Goal: Transaction & Acquisition: Download file/media

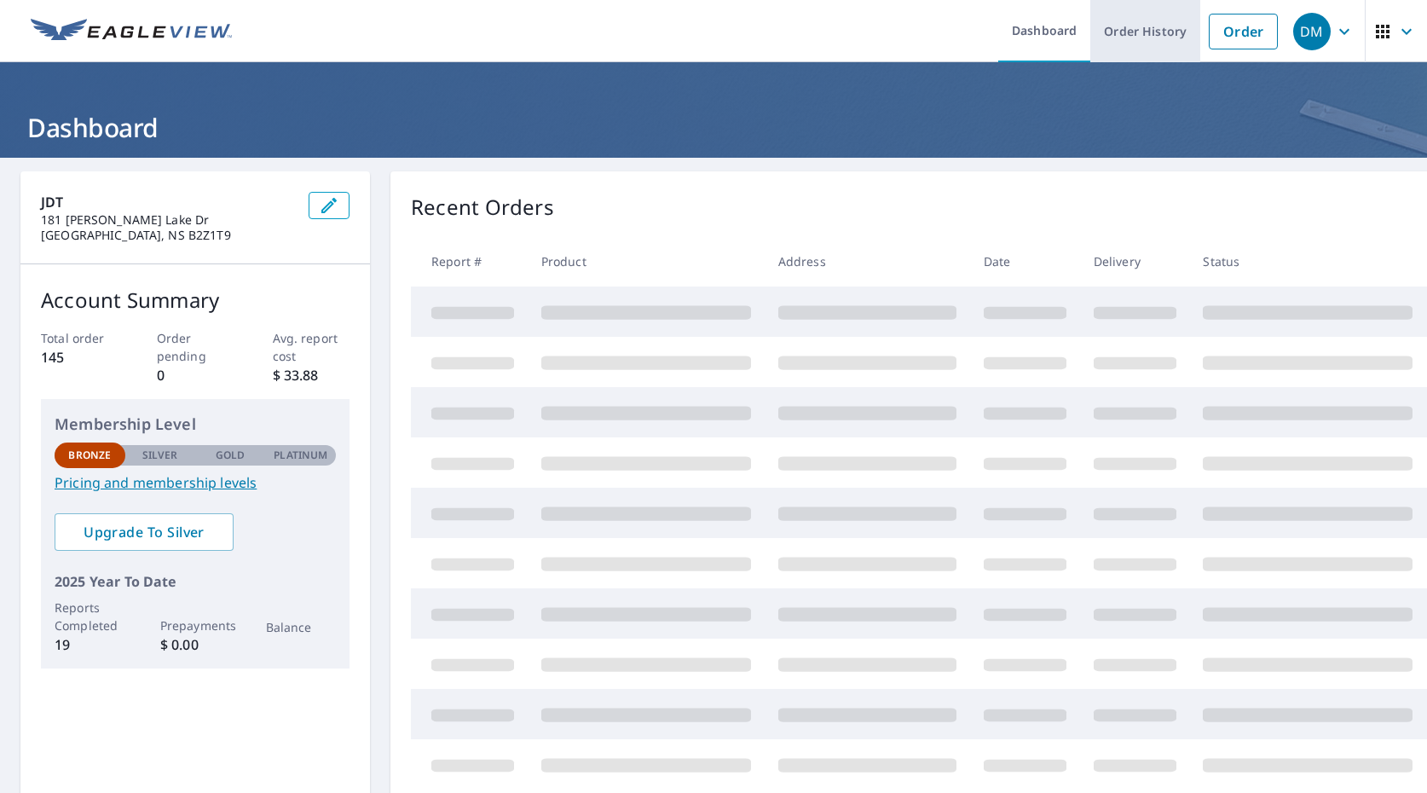
click at [1181, 33] on link "Order History" at bounding box center [1145, 31] width 110 height 62
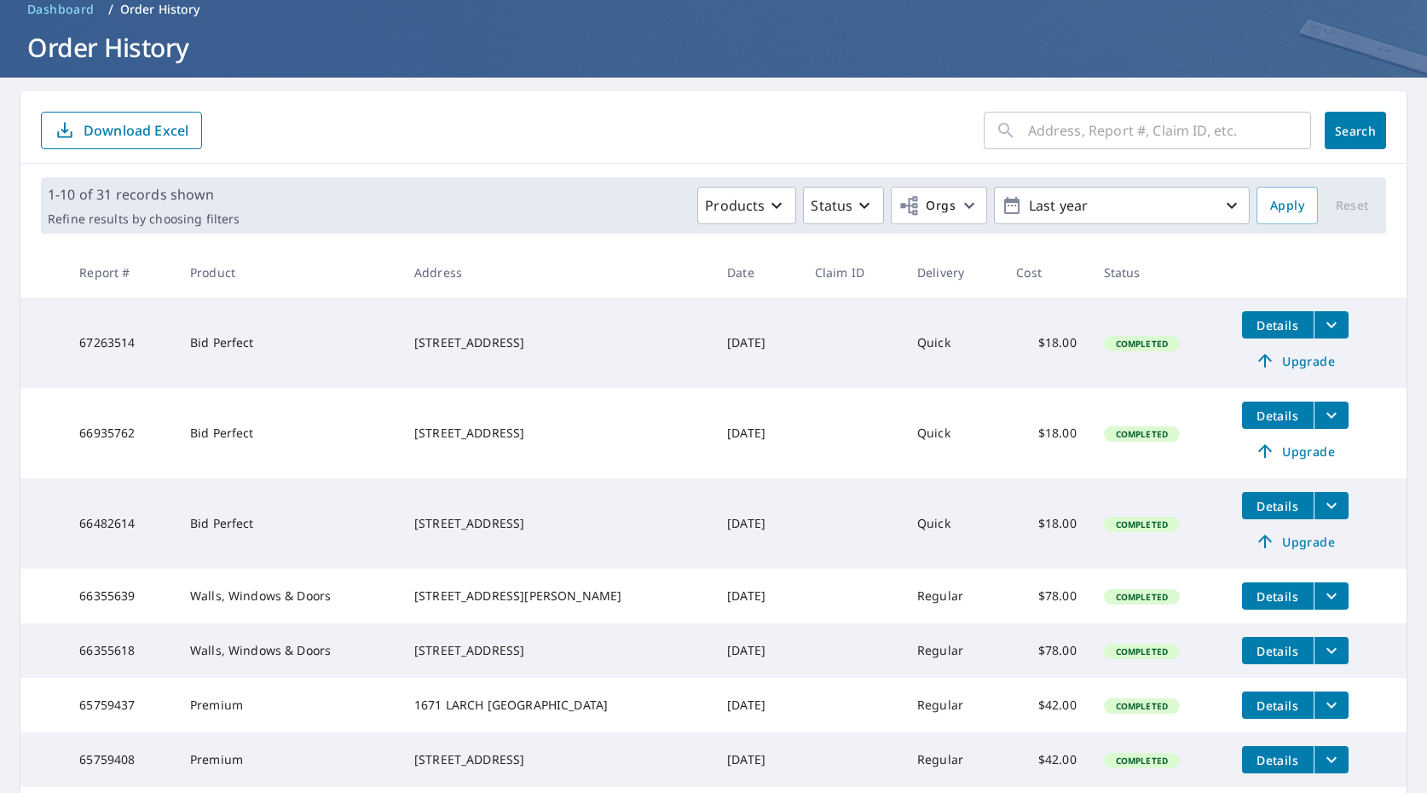
scroll to position [82, 0]
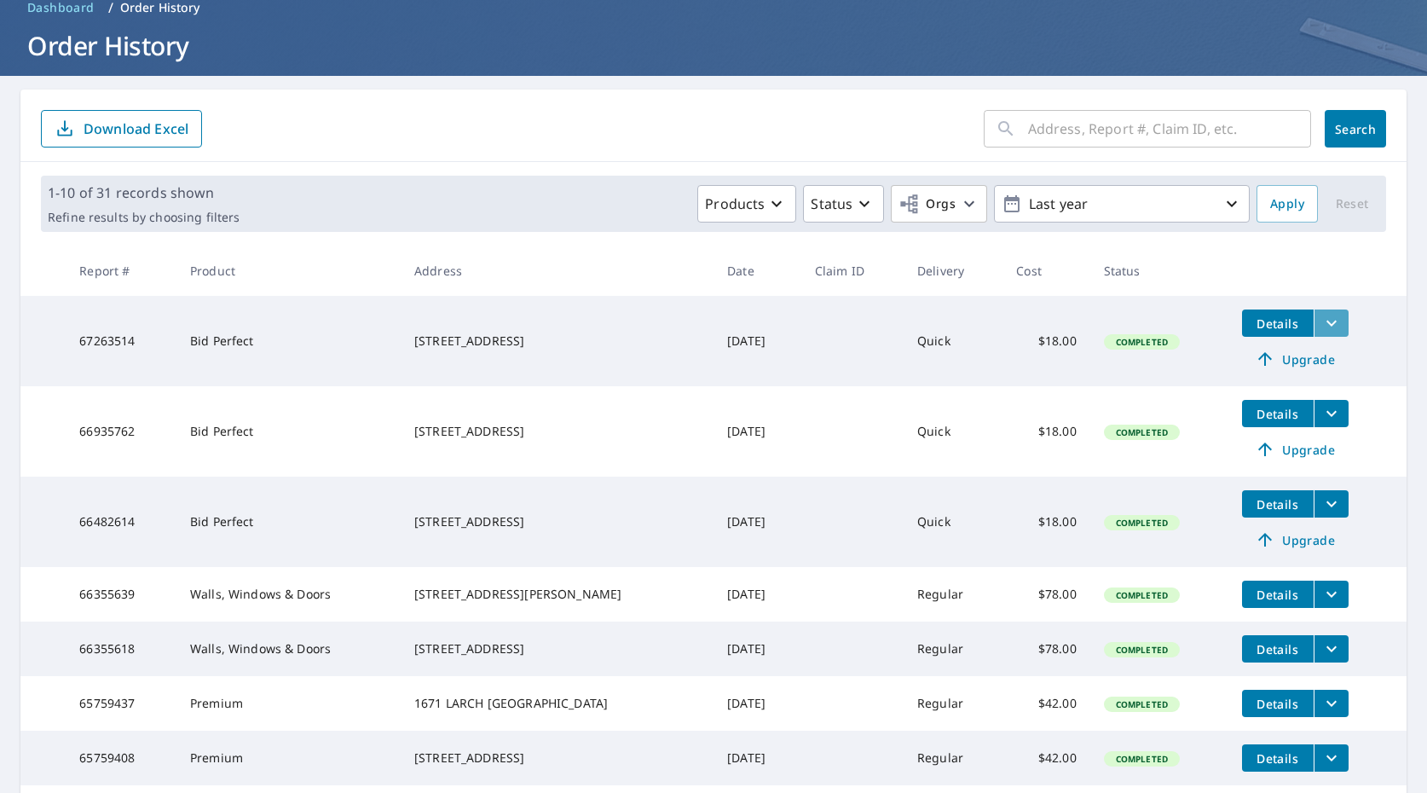
click at [1332, 328] on icon "filesDropdownBtn-67263514" at bounding box center [1331, 323] width 20 height 20
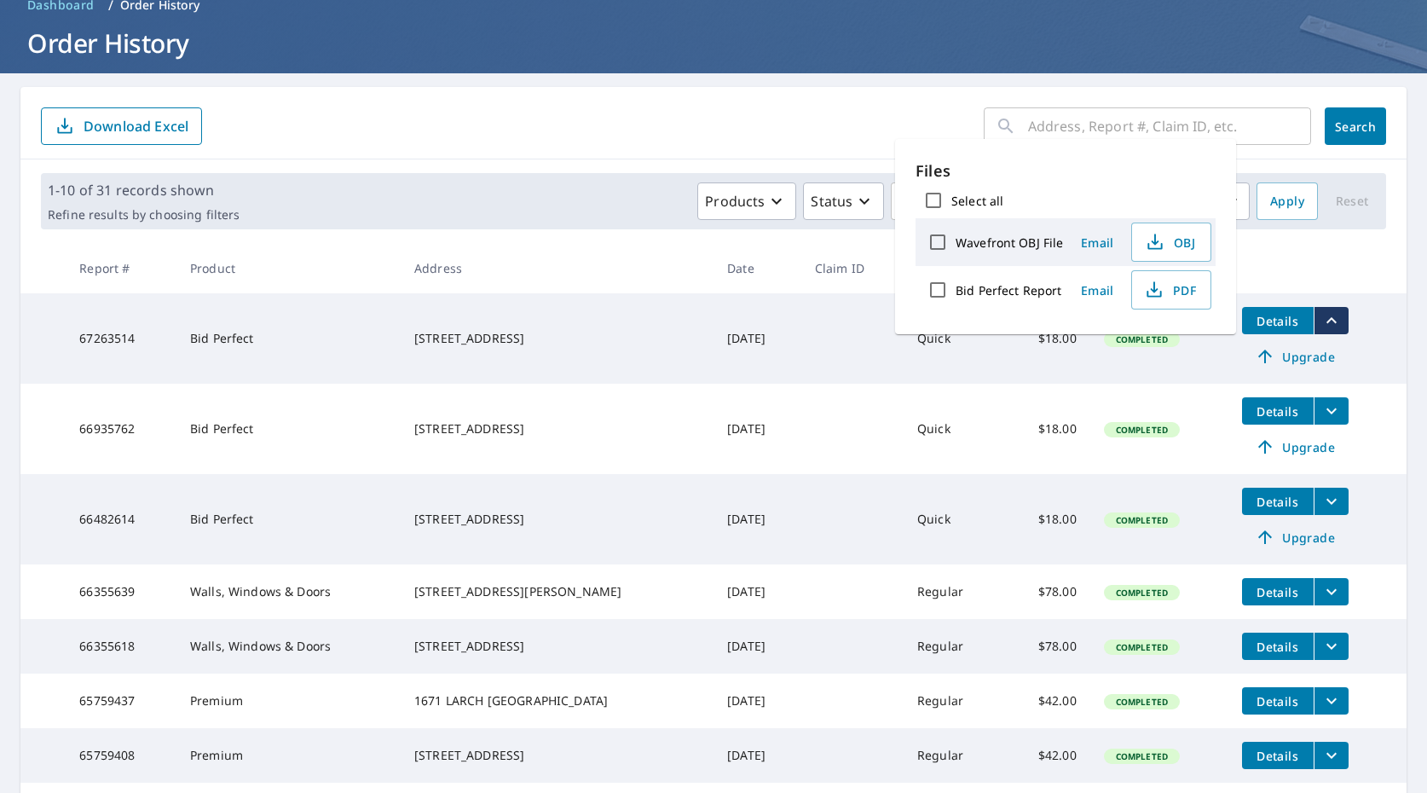
scroll to position [84, 0]
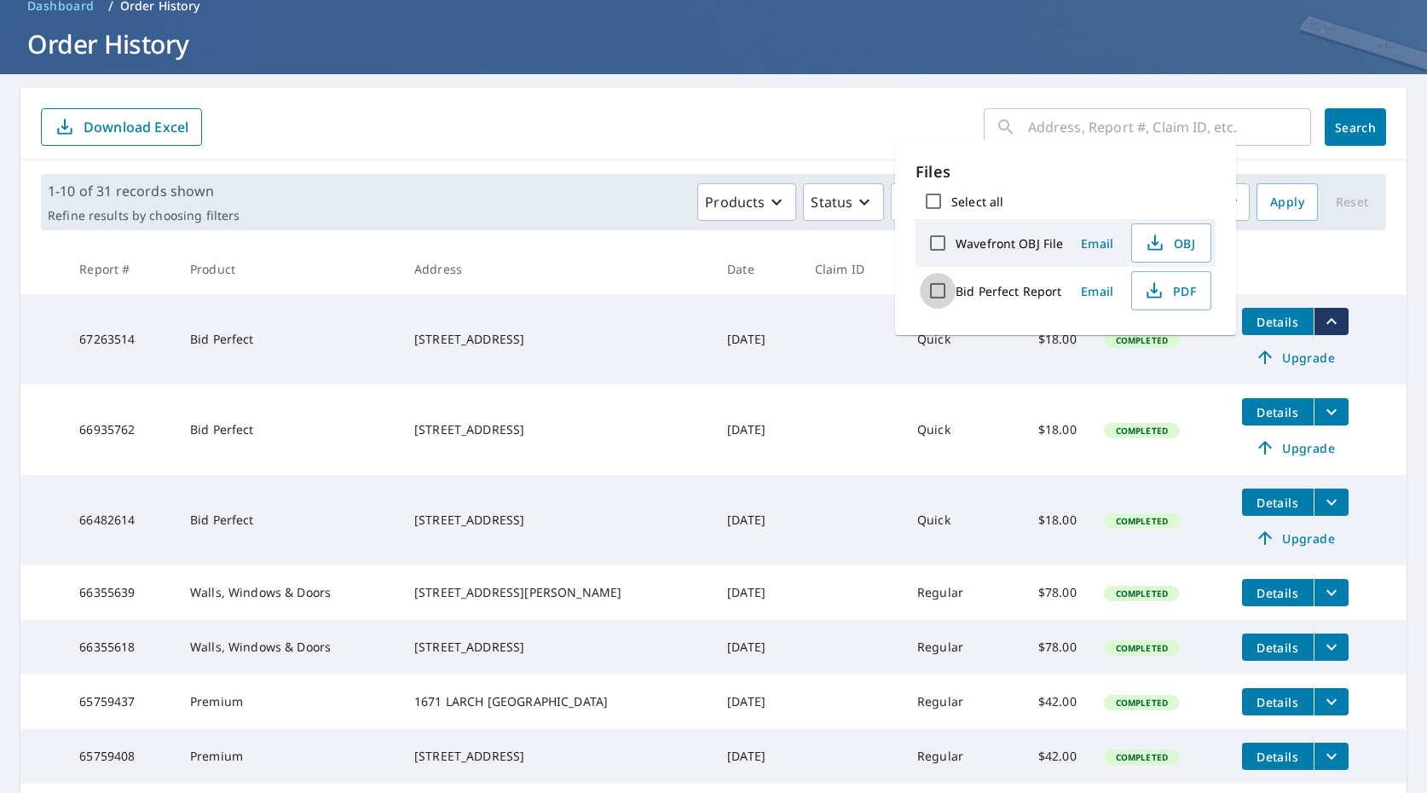
click at [946, 289] on input "Bid Perfect Report" at bounding box center [938, 291] width 36 height 36
checkbox input "true"
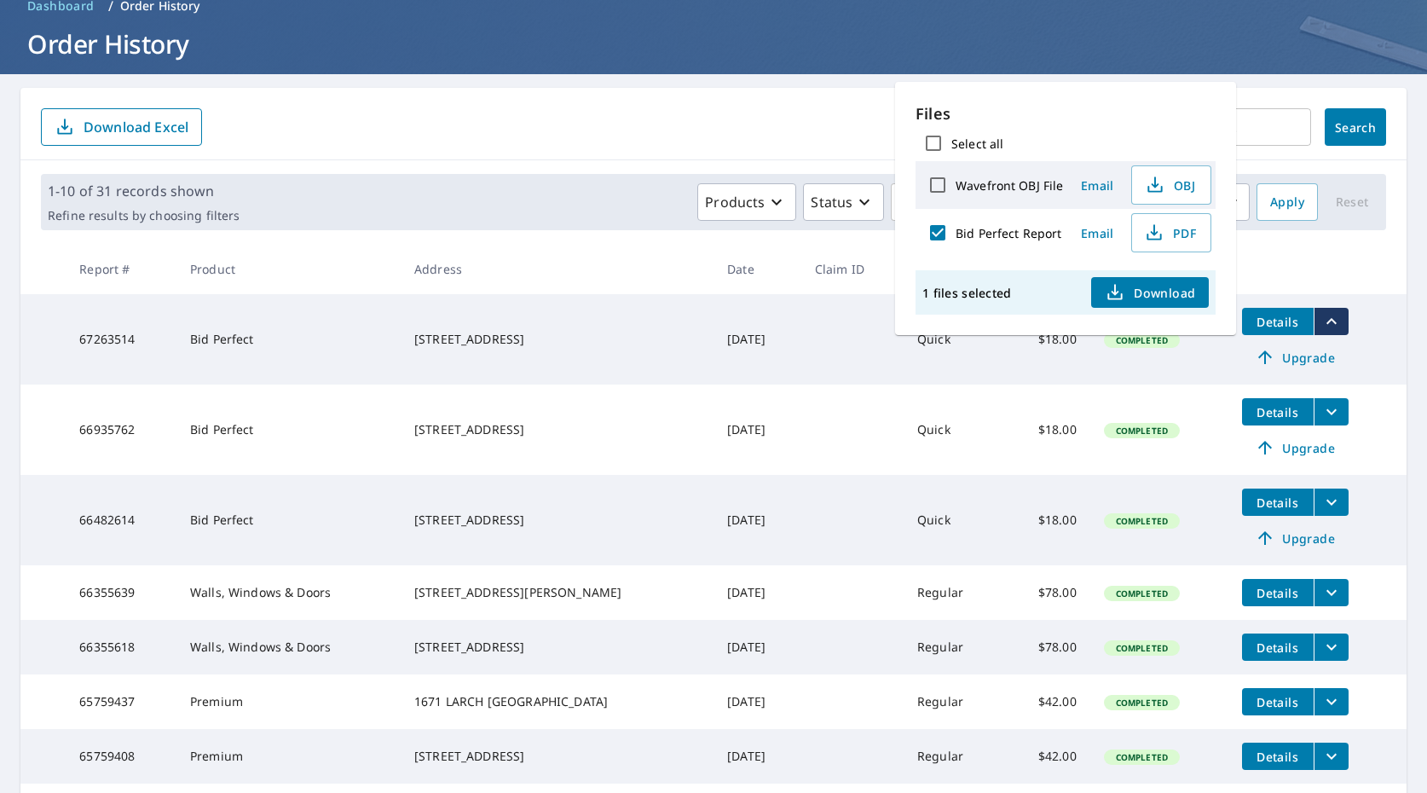
click at [1149, 292] on span "Download" at bounding box center [1150, 292] width 90 height 20
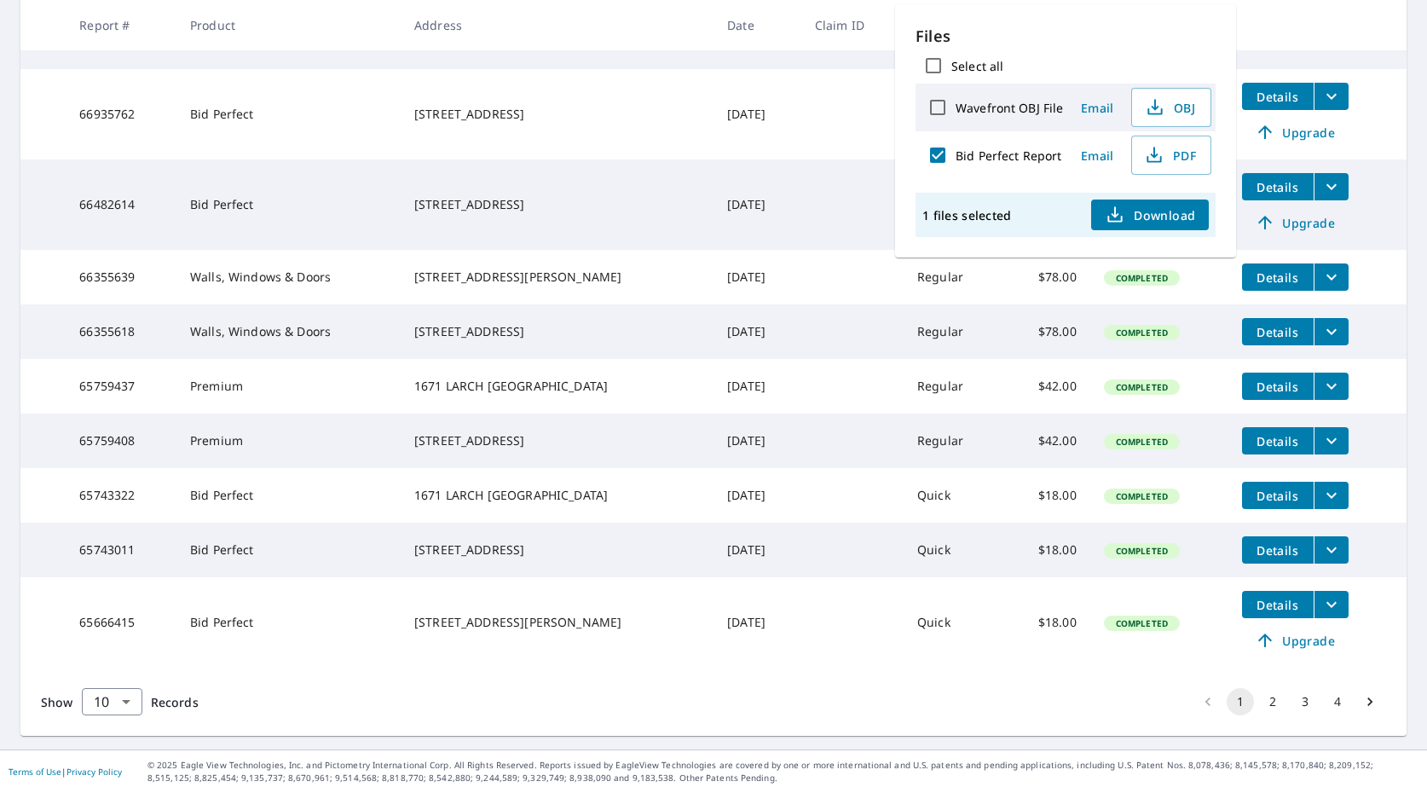
scroll to position [409, 0]
click at [1331, 50] on td "Details Upgrade" at bounding box center [1317, 24] width 178 height 90
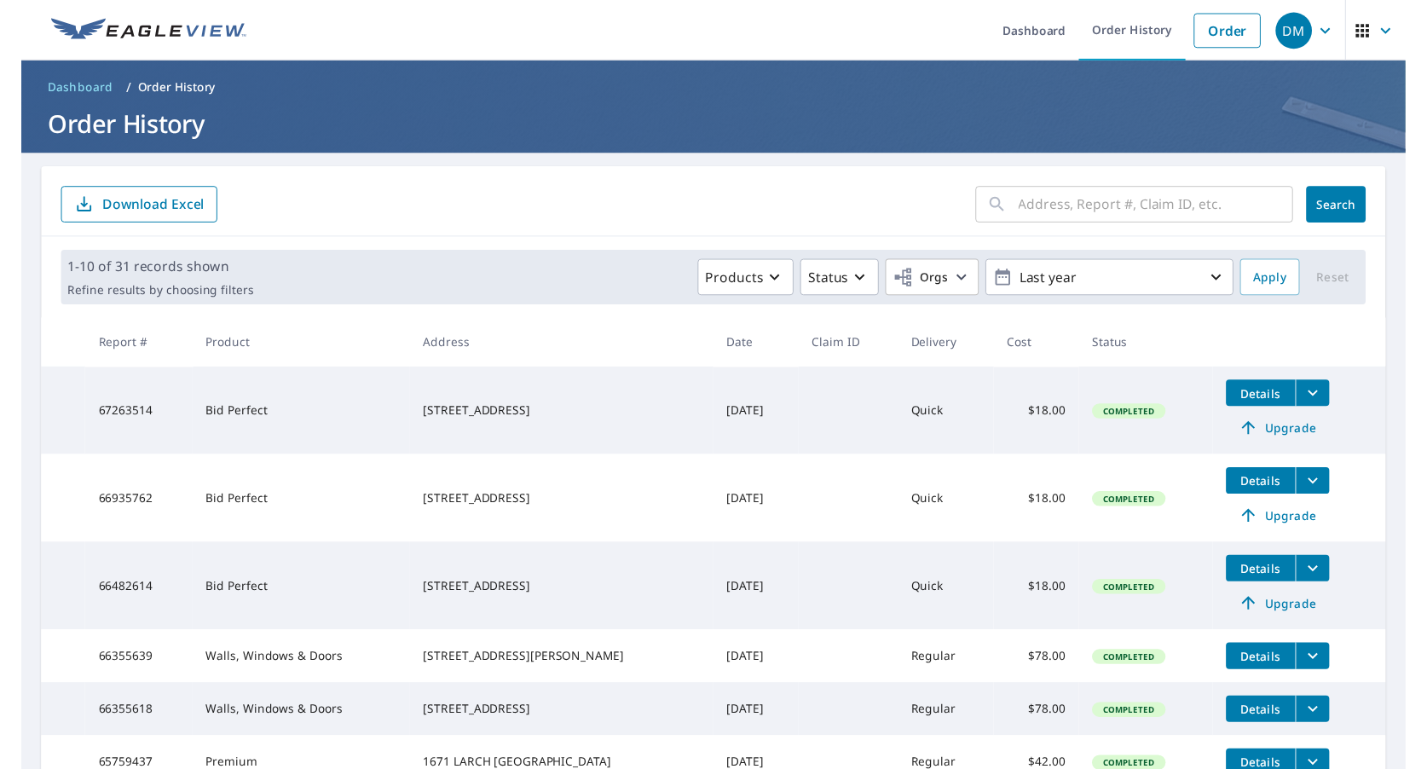
scroll to position [0, 0]
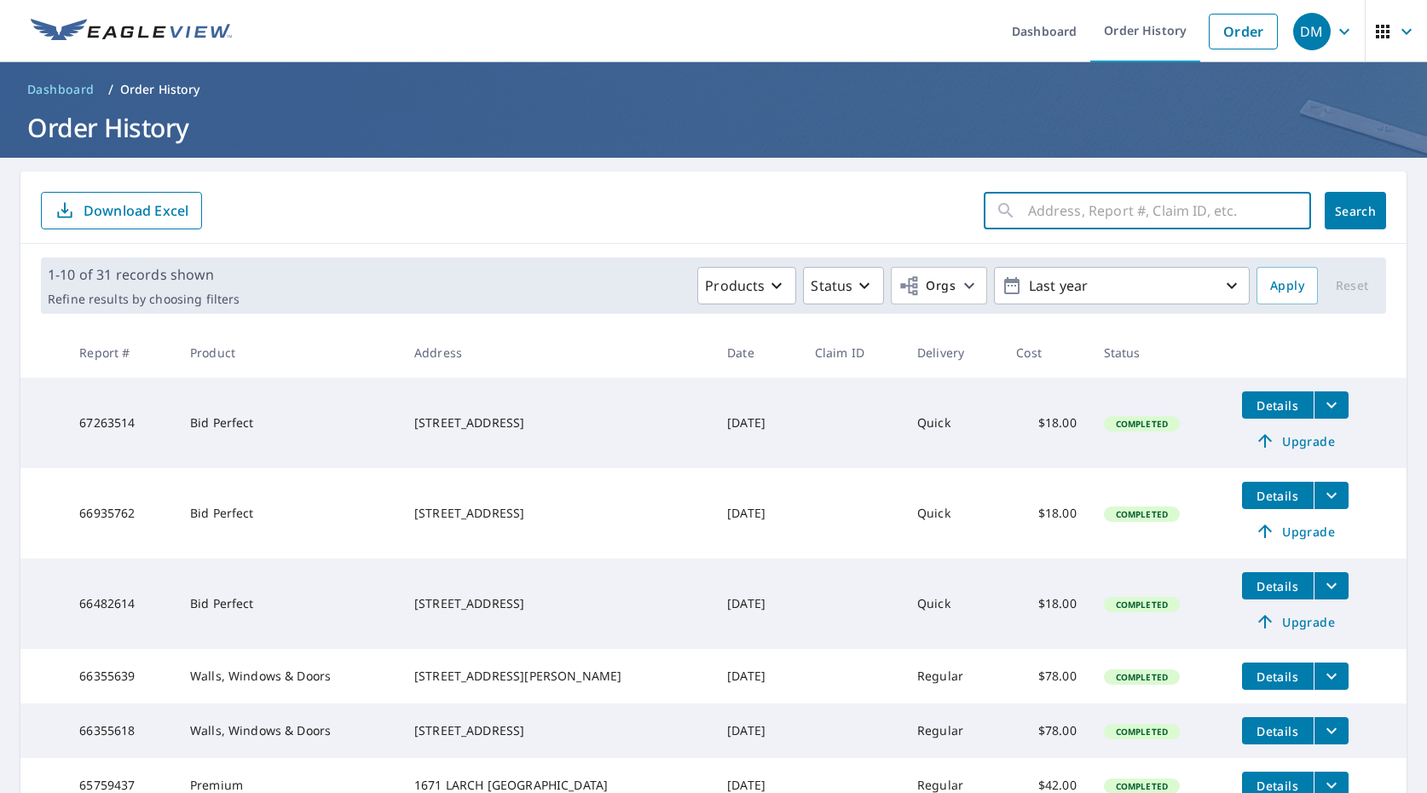
click at [1087, 214] on input "text" at bounding box center [1169, 211] width 283 height 48
type input "[PERSON_NAME][GEOGRAPHIC_DATA]"
click at [1355, 211] on button "Search" at bounding box center [1355, 211] width 61 height 38
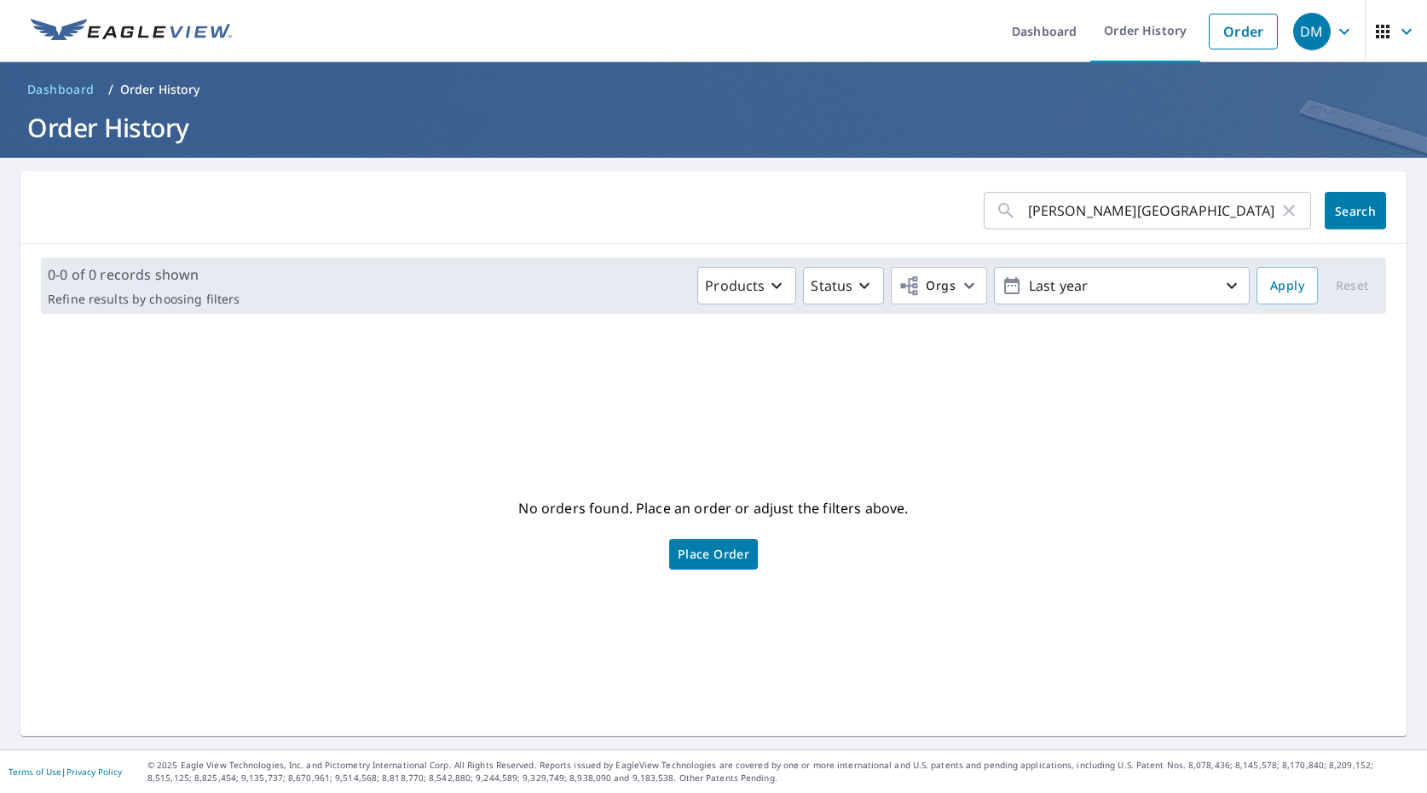
click at [1290, 217] on icon "button" at bounding box center [1289, 210] width 20 height 20
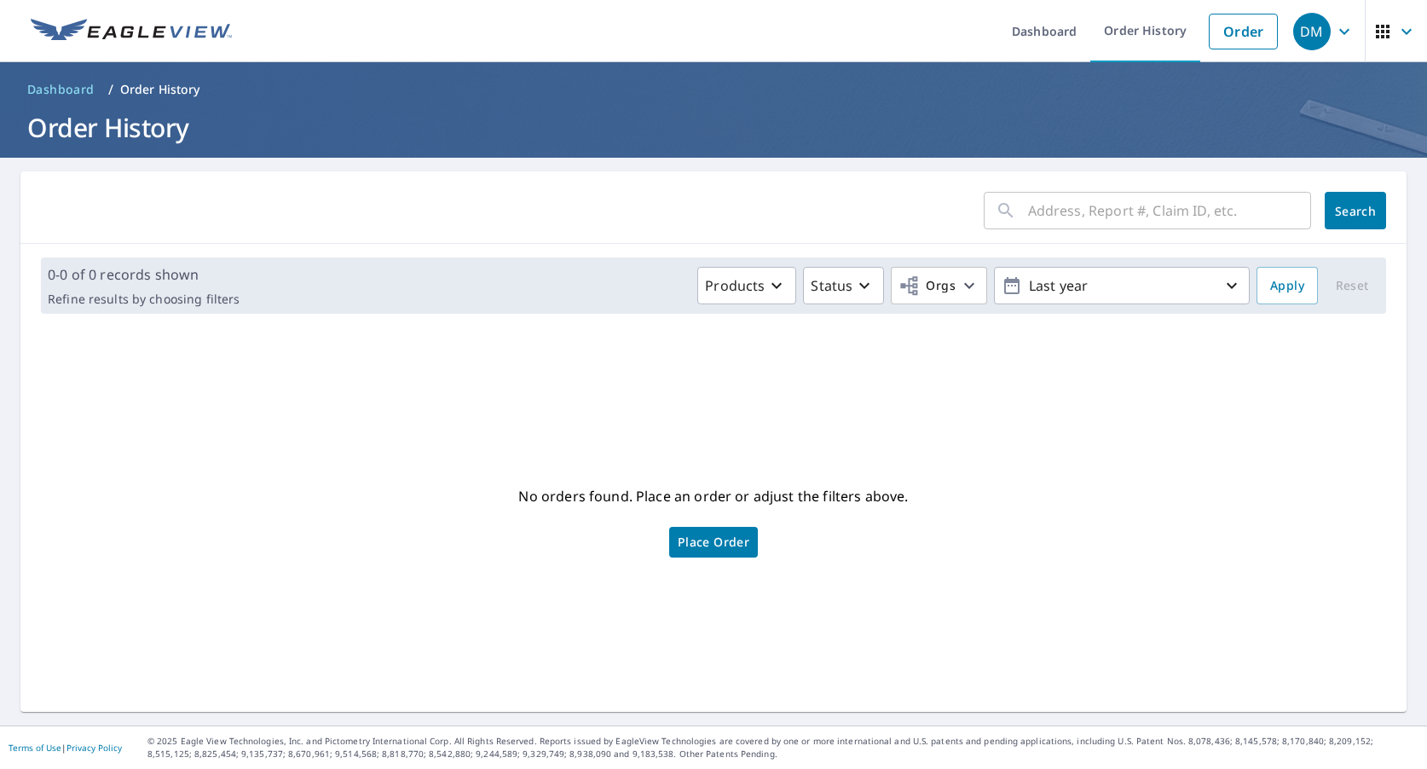
click at [1044, 222] on input "text" at bounding box center [1169, 211] width 283 height 48
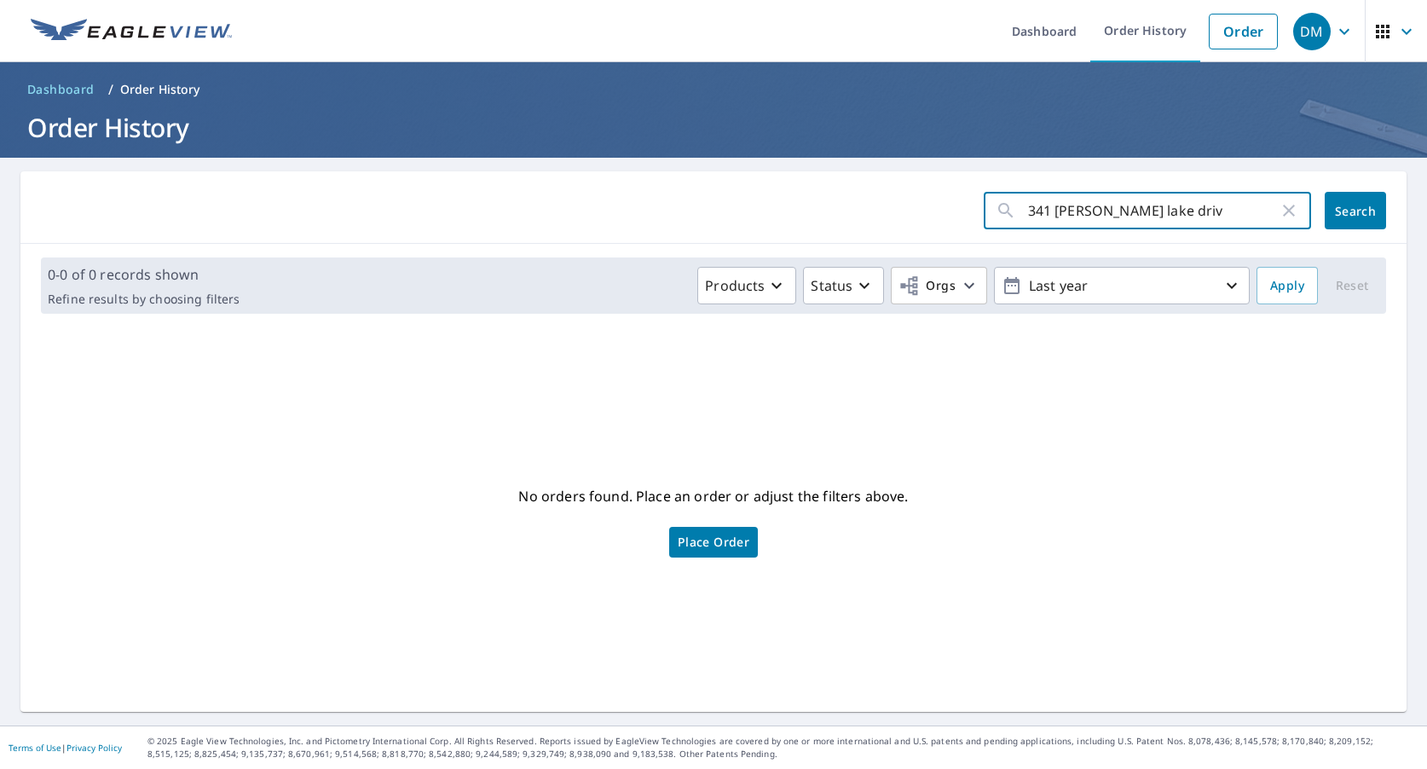
type input "341 [PERSON_NAME][GEOGRAPHIC_DATA]"
click at [1355, 211] on button "Search" at bounding box center [1355, 211] width 61 height 38
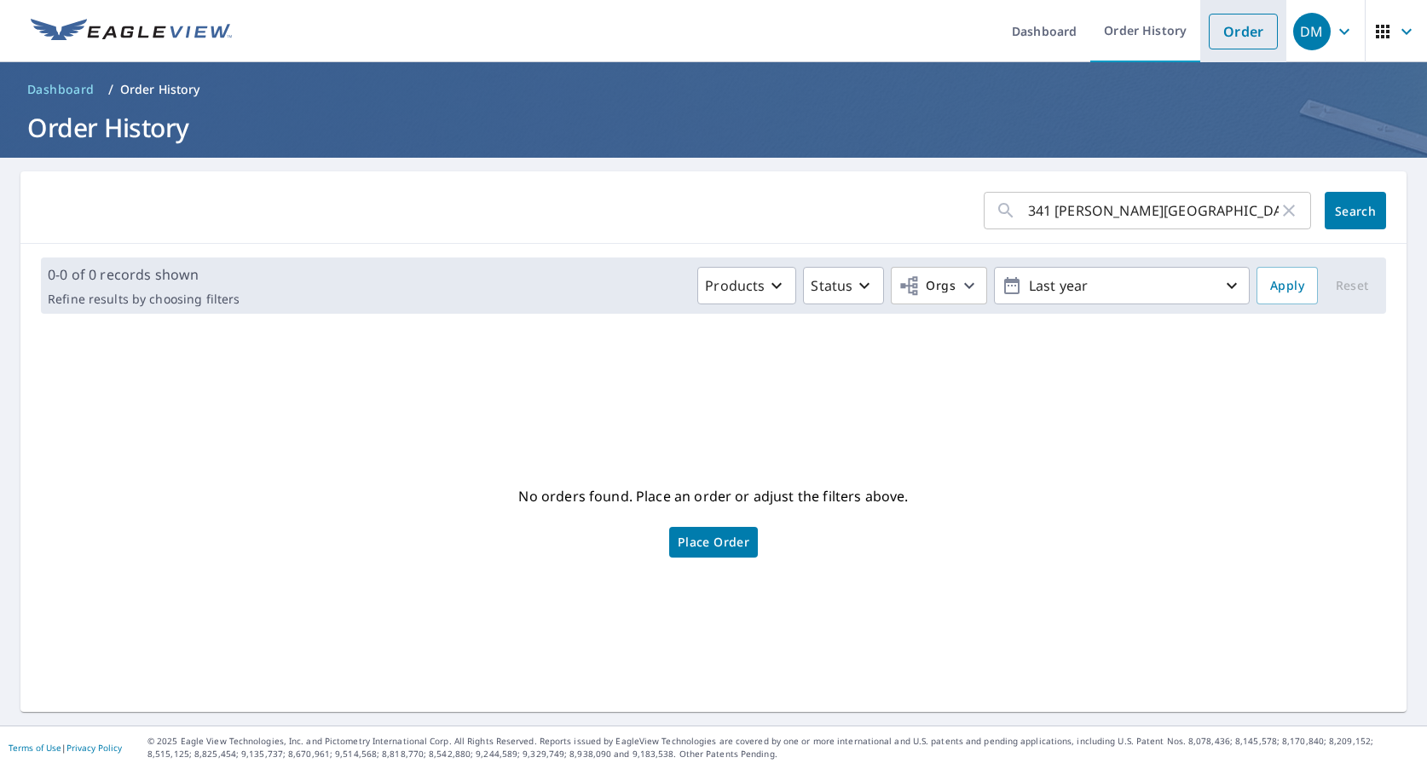
click at [1260, 38] on link "Order" at bounding box center [1243, 32] width 69 height 36
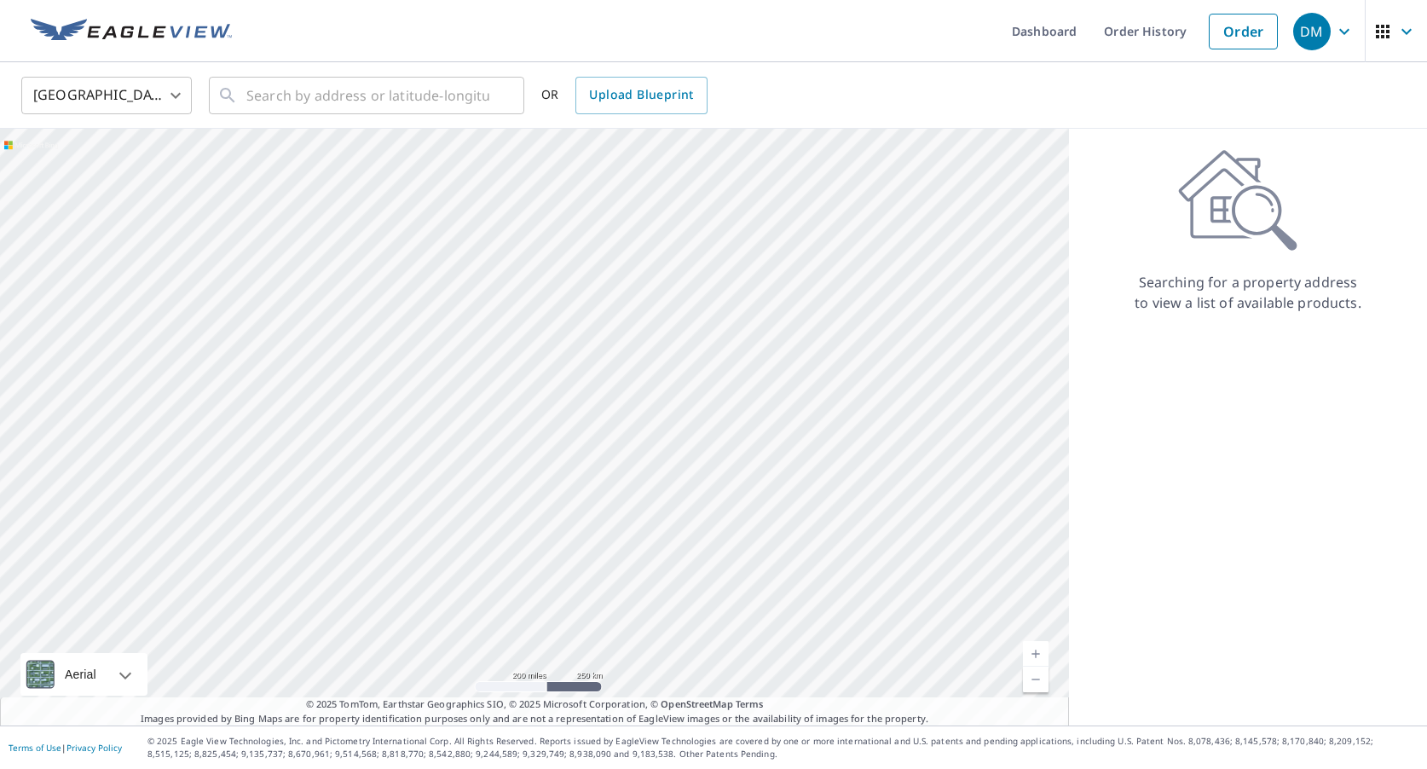
click at [154, 93] on body "DM DM Dashboard Order History Order DM United States US ​ ​ OR Upload Blueprint…" at bounding box center [713, 384] width 1427 height 769
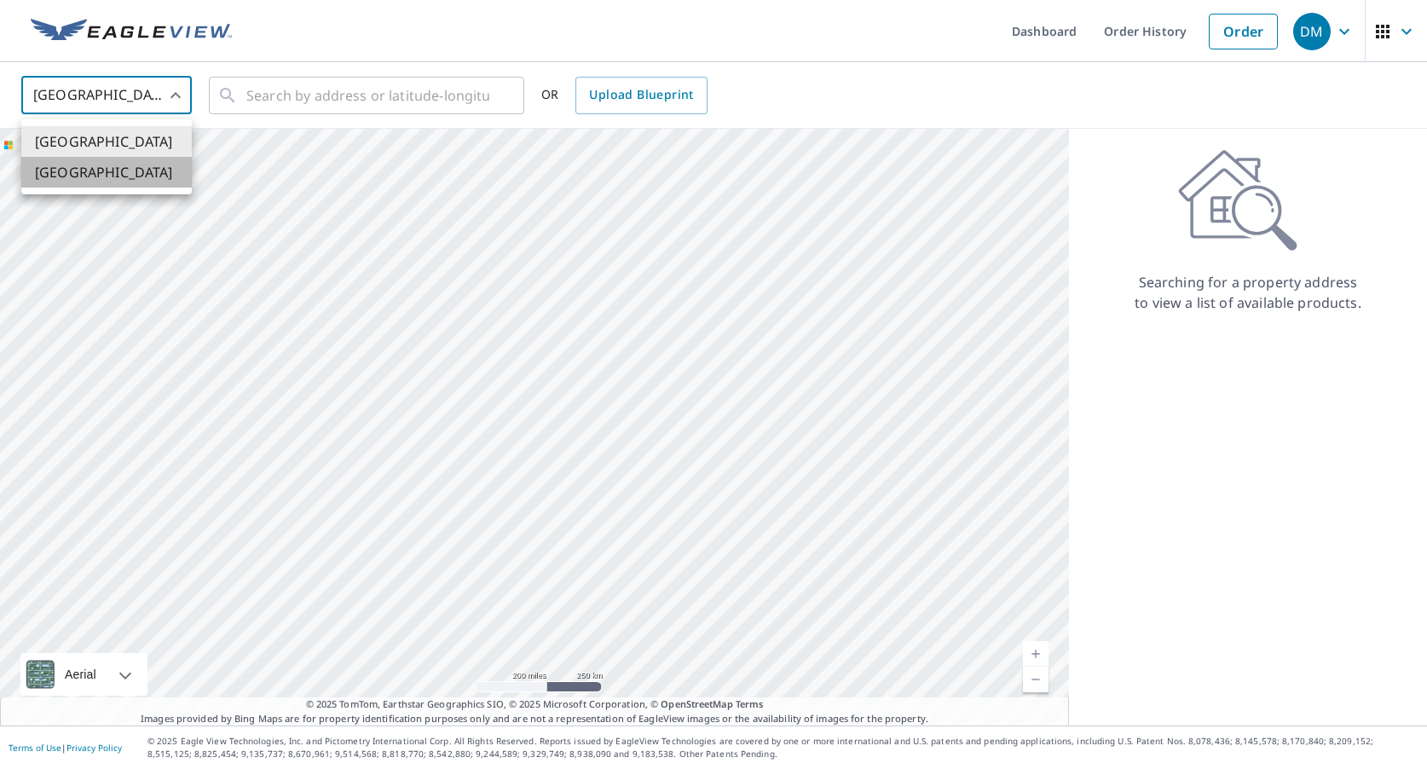
click at [114, 177] on li "[GEOGRAPHIC_DATA]" at bounding box center [106, 172] width 170 height 31
type input "CA"
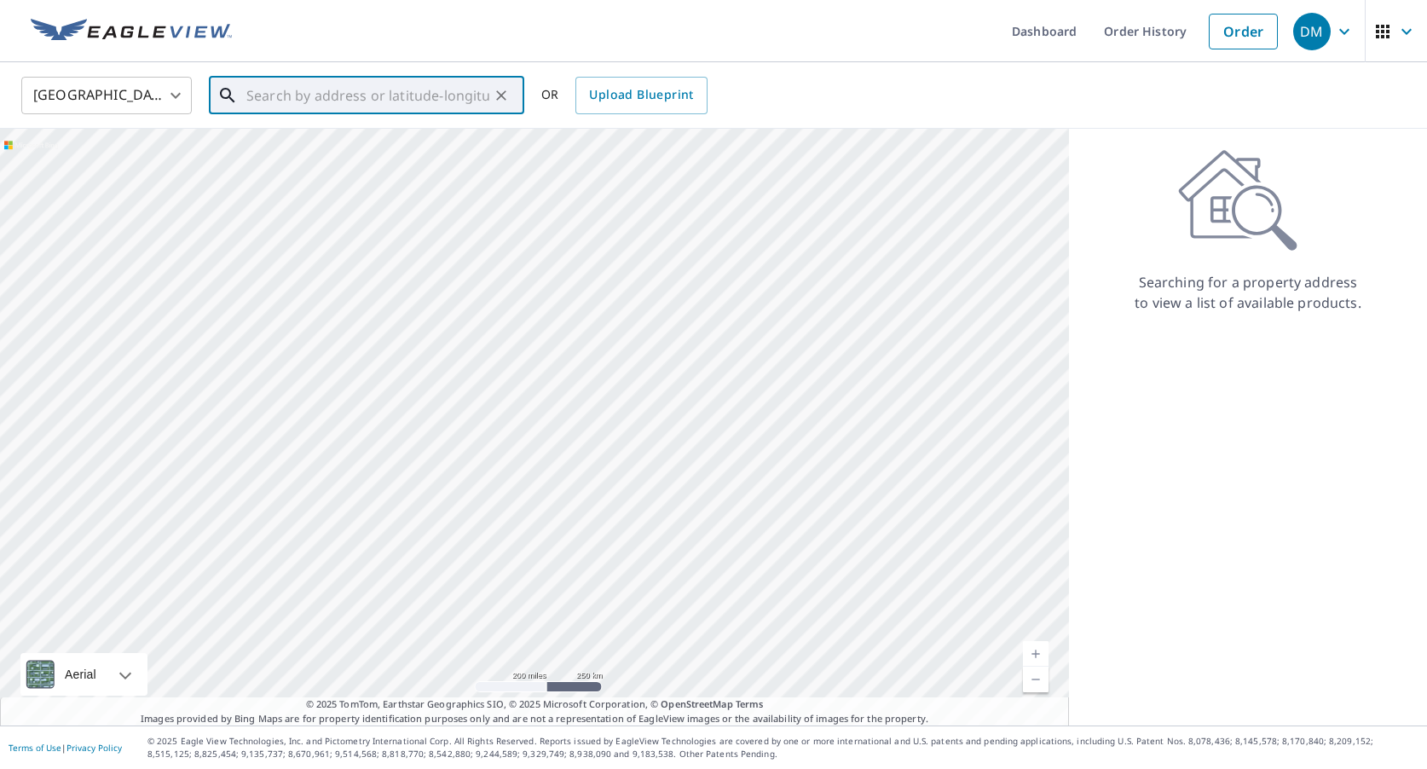
click at [332, 104] on input "text" at bounding box center [367, 96] width 243 height 48
click at [379, 147] on span "[GEOGRAPHIC_DATA][PERSON_NAME]" at bounding box center [377, 145] width 268 height 20
type input "[GEOGRAPHIC_DATA][PERSON_NAME]"
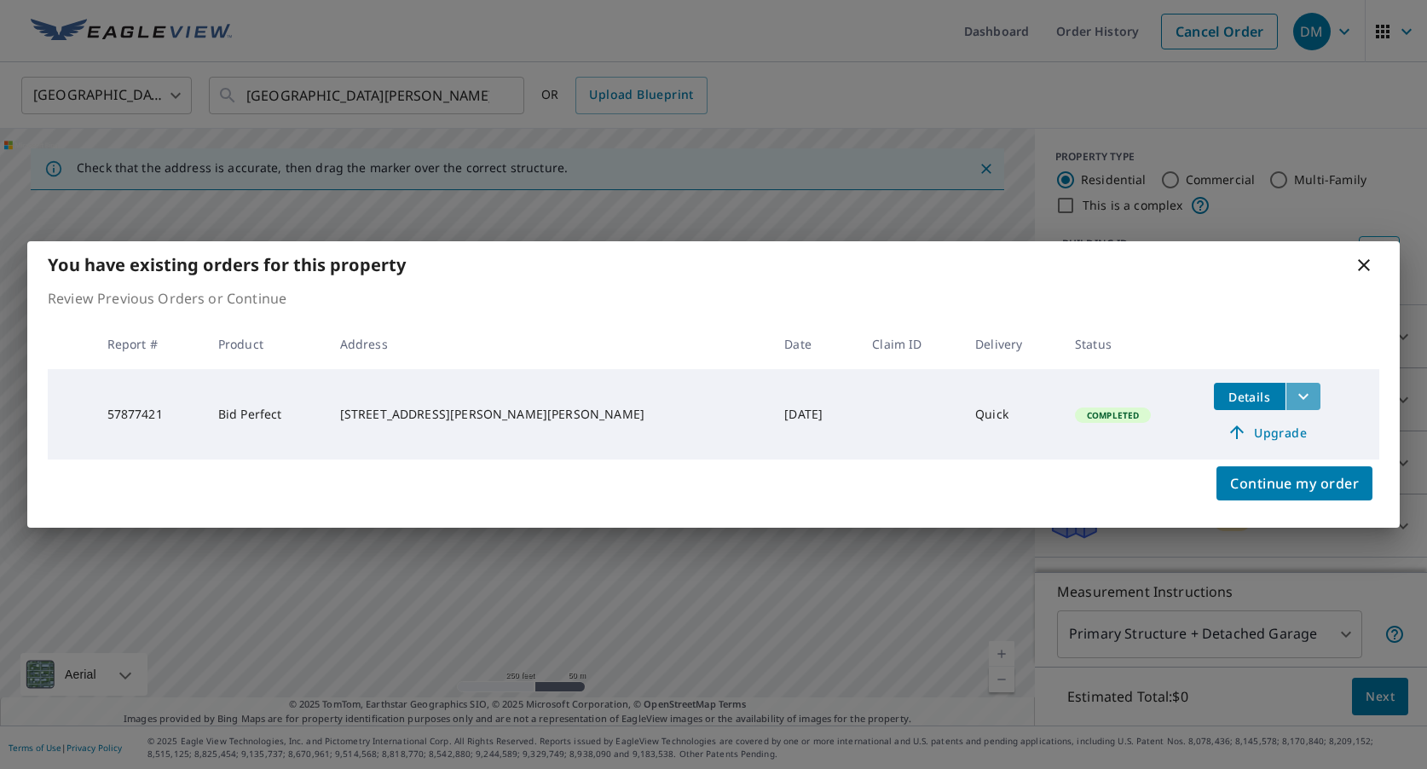
click at [1293, 396] on icon "filesDropdownBtn-57877421" at bounding box center [1303, 396] width 20 height 20
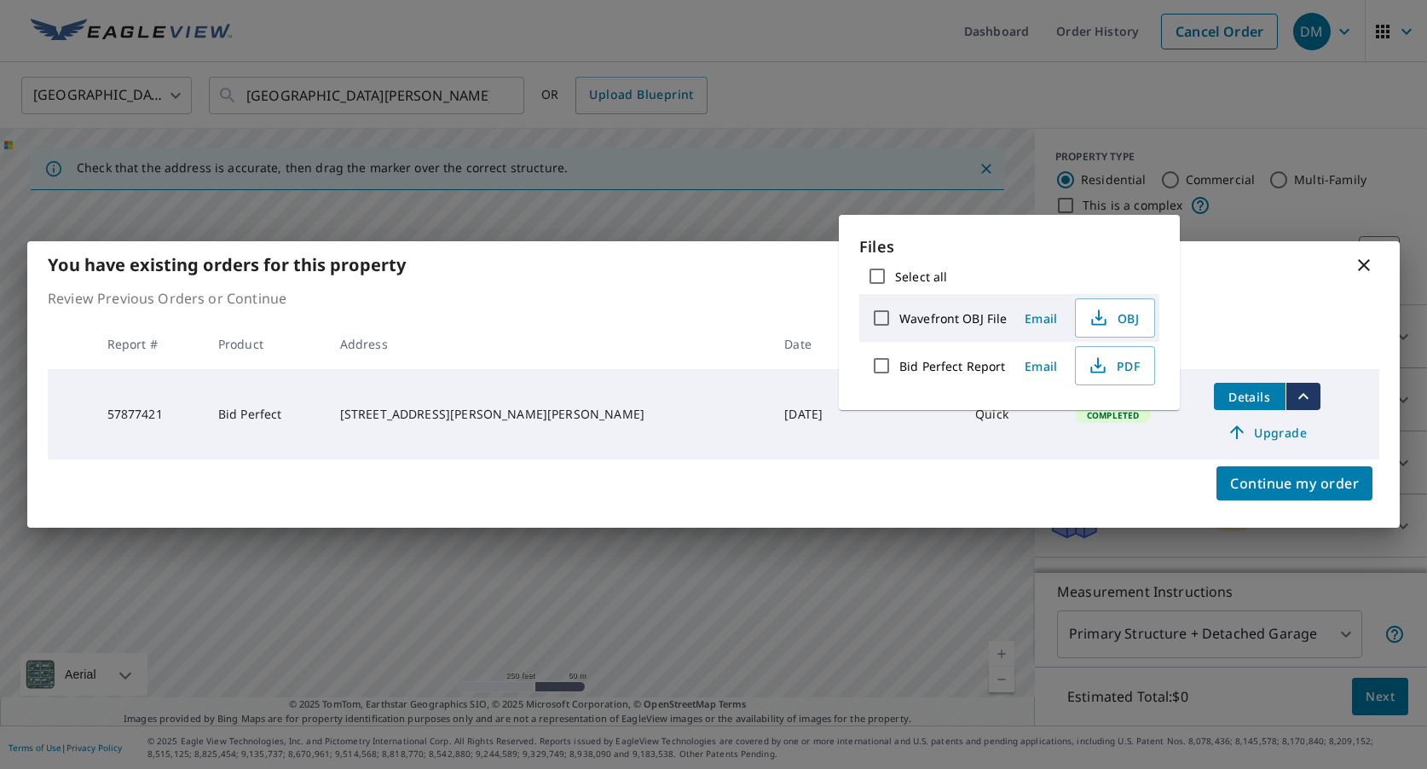
click at [898, 366] on input "Bid Perfect Report" at bounding box center [881, 366] width 36 height 36
checkbox input "true"
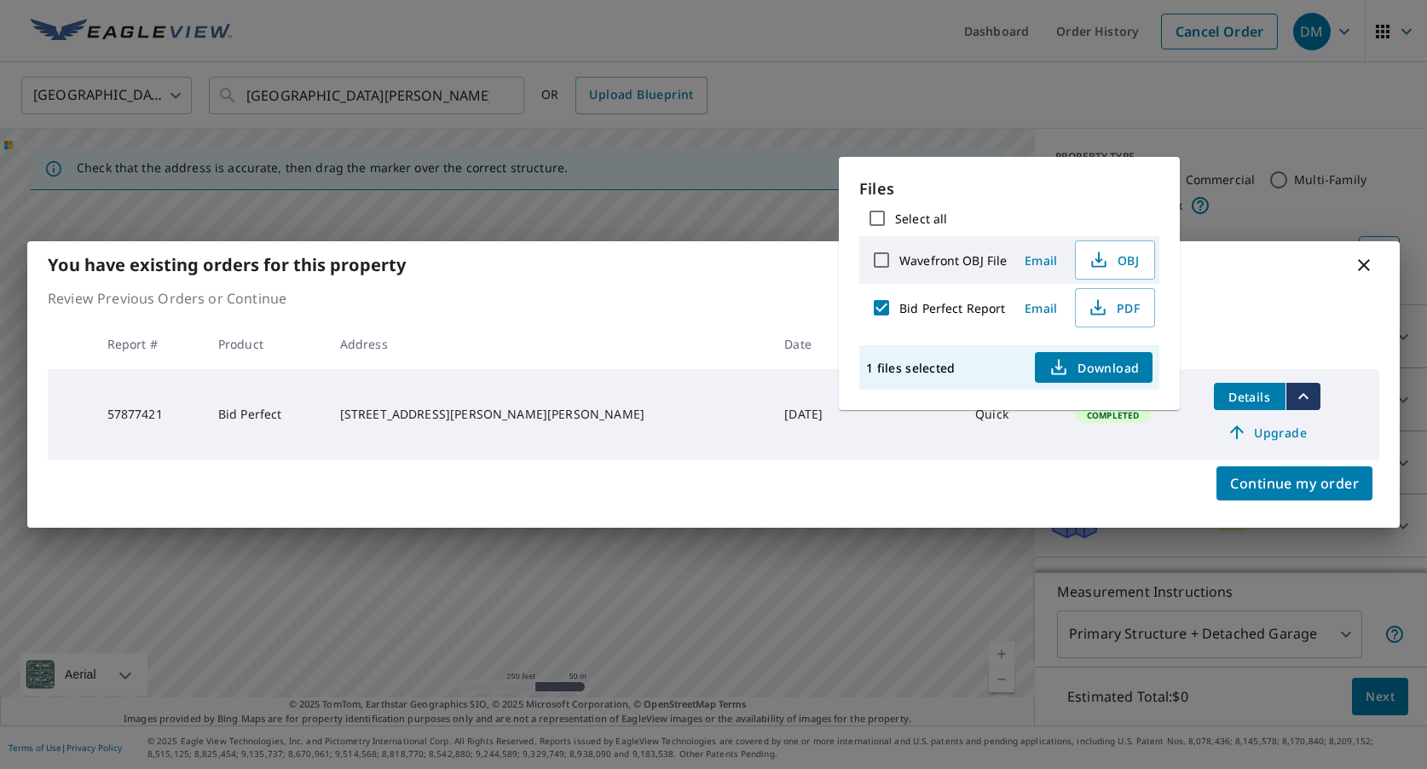
click at [1101, 368] on span "Download" at bounding box center [1093, 367] width 90 height 20
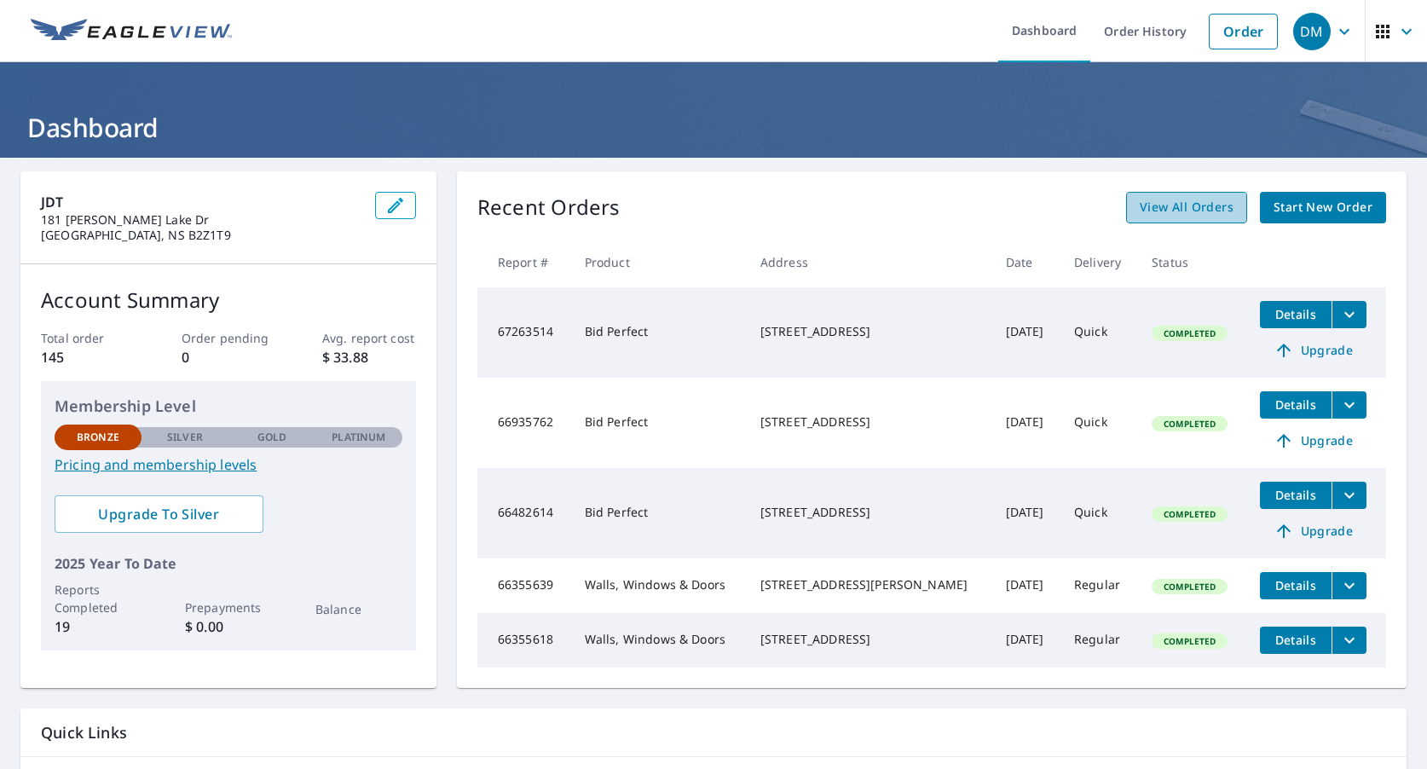
click at [1204, 205] on span "View All Orders" at bounding box center [1187, 207] width 94 height 21
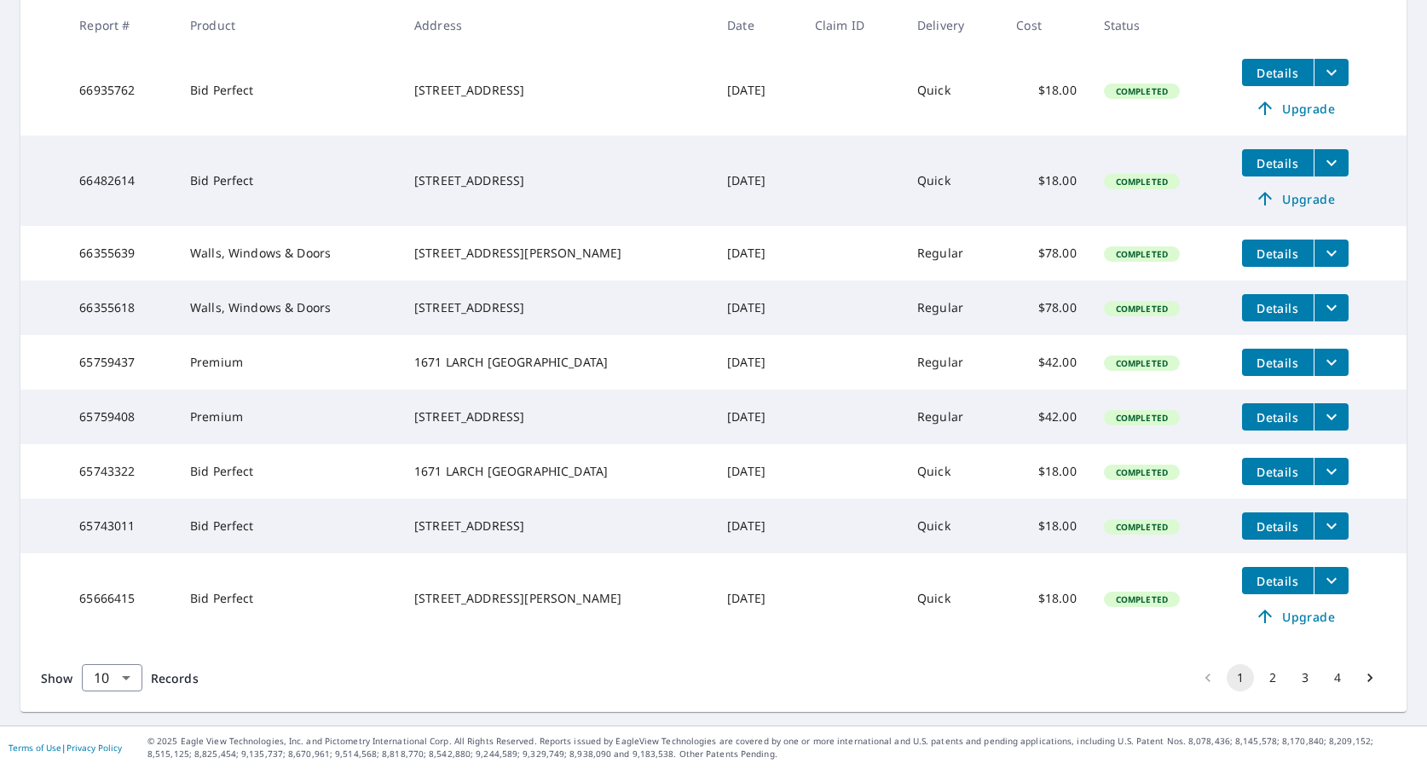
click at [1273, 675] on button "2" at bounding box center [1272, 677] width 27 height 27
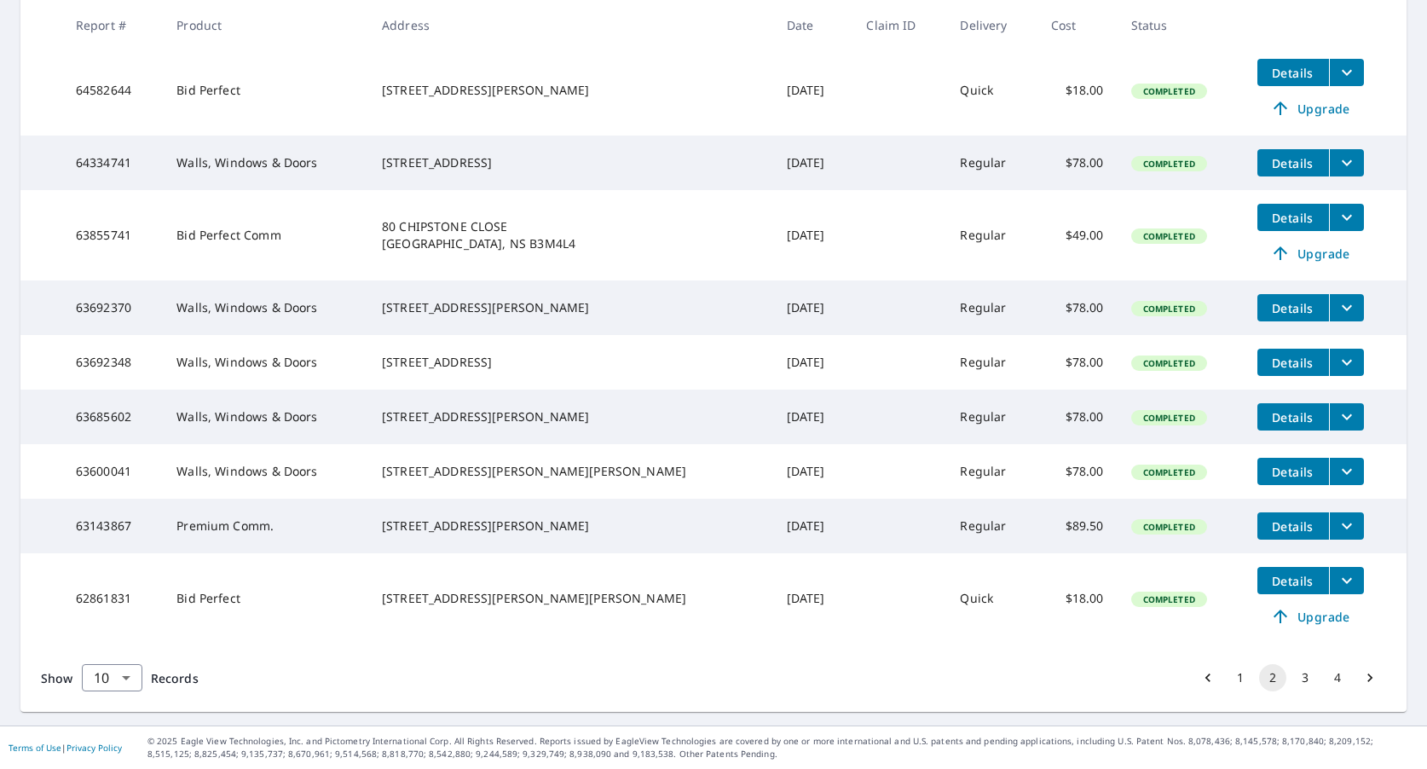
scroll to position [464, 0]
click at [1311, 678] on button "3" at bounding box center [1304, 677] width 27 height 27
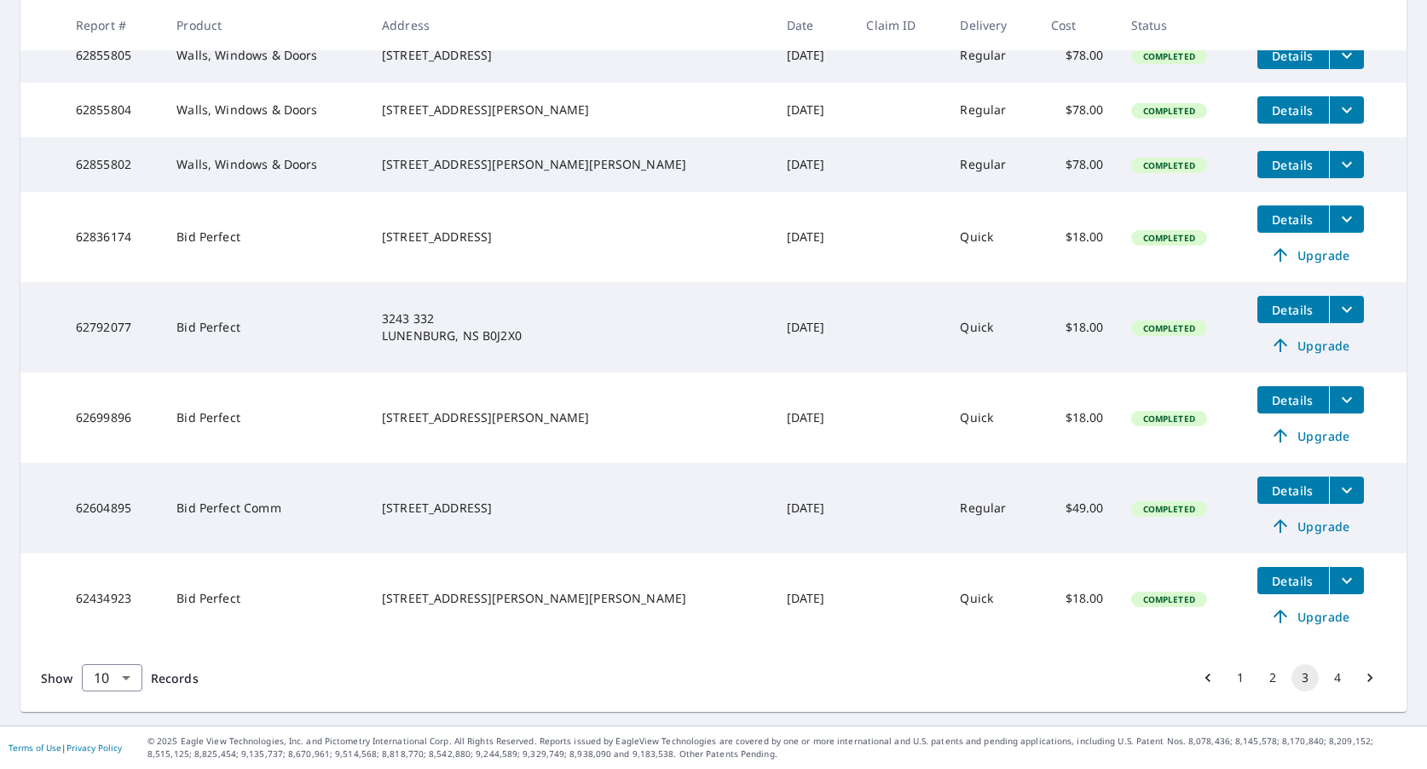
click at [518, 601] on div "259 Gammon Lake Dr HALIFAX, NS B2Z1T9" at bounding box center [571, 598] width 378 height 17
click at [1337, 586] on icon "filesDropdownBtn-62434923" at bounding box center [1347, 580] width 20 height 20
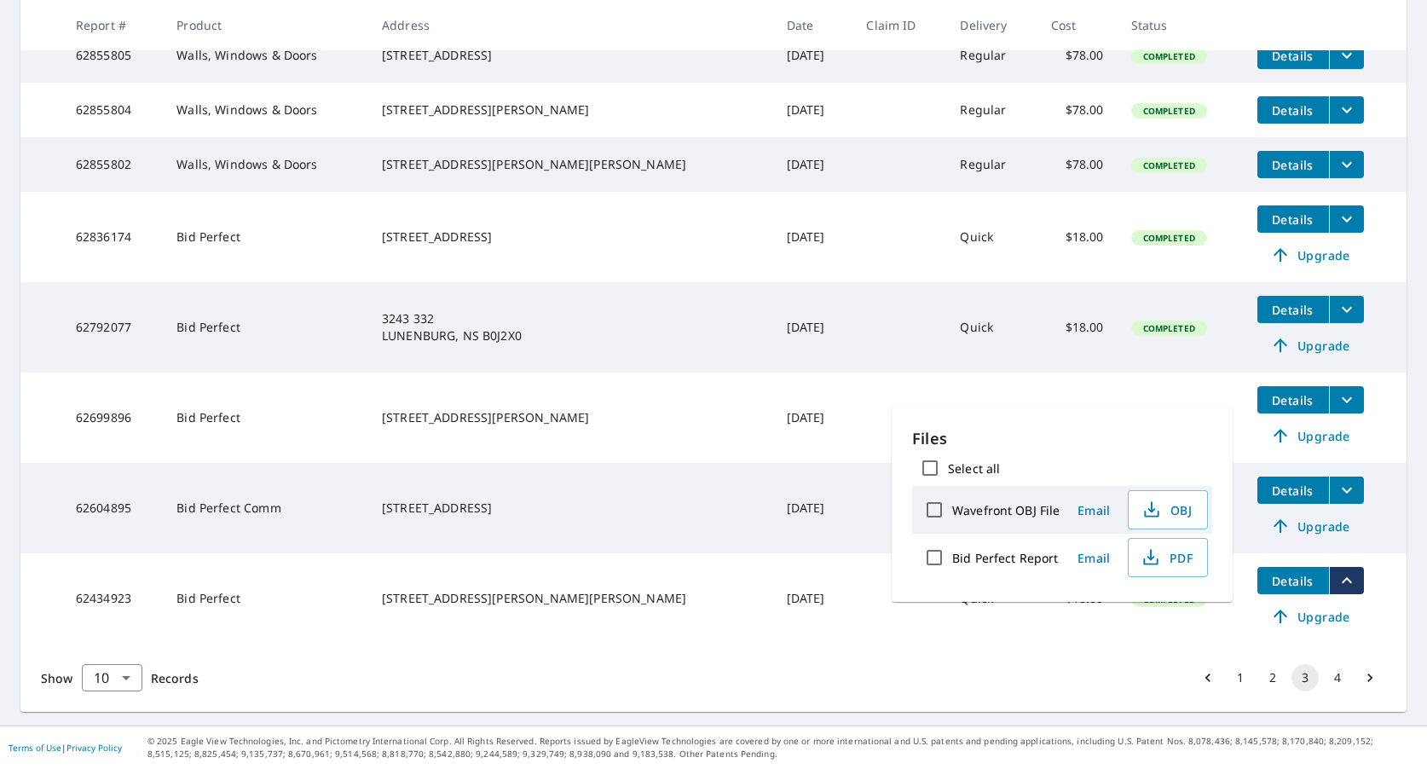
scroll to position [543, 0]
click at [1034, 559] on label "Bid Perfect Report" at bounding box center [1005, 558] width 106 height 16
click at [952, 559] on input "Bid Perfect Report" at bounding box center [934, 558] width 36 height 36
checkbox input "true"
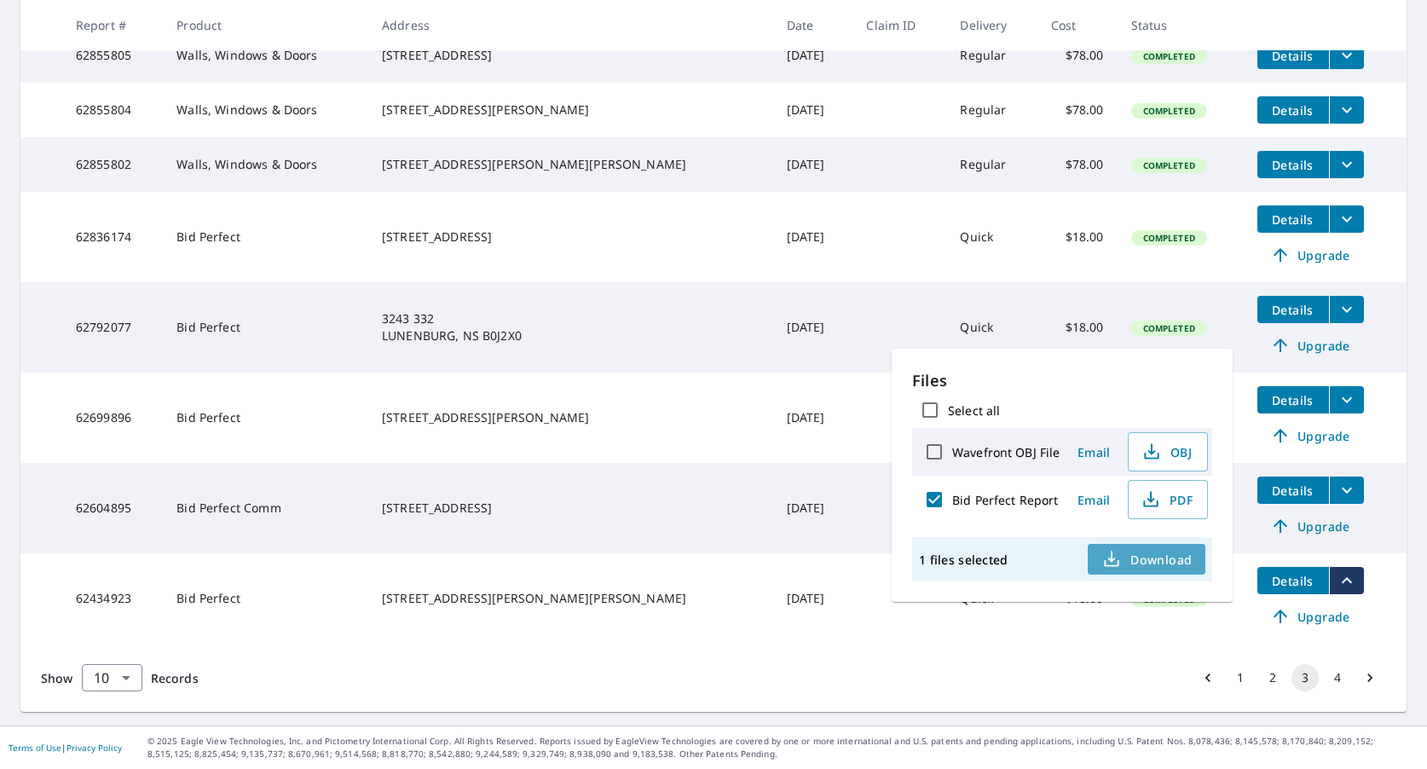
click at [1144, 556] on span "Download" at bounding box center [1146, 559] width 90 height 20
